Goal: Obtain resource: Obtain resource

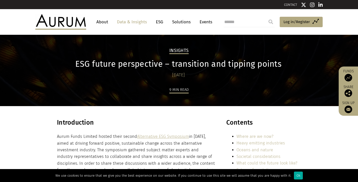
click at [159, 21] on link "ESG" at bounding box center [159, 21] width 12 height 9
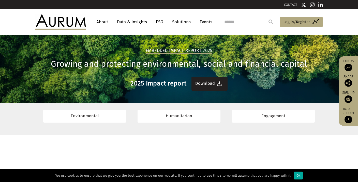
click at [208, 83] on link "Download" at bounding box center [209, 84] width 36 height 14
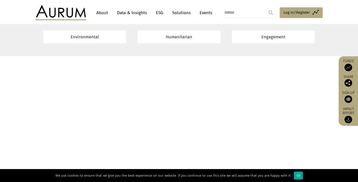
scroll to position [2794, 0]
click at [344, 118] on link "Impact report" at bounding box center [348, 115] width 14 height 17
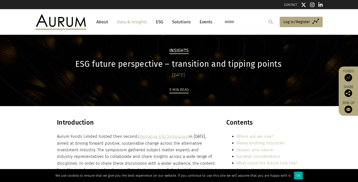
click at [161, 22] on link "ESG" at bounding box center [159, 21] width 12 height 9
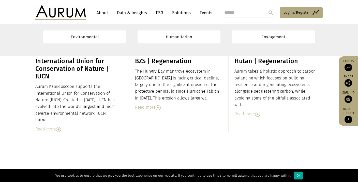
scroll to position [1072, 0]
